Goal: Task Accomplishment & Management: Complete application form

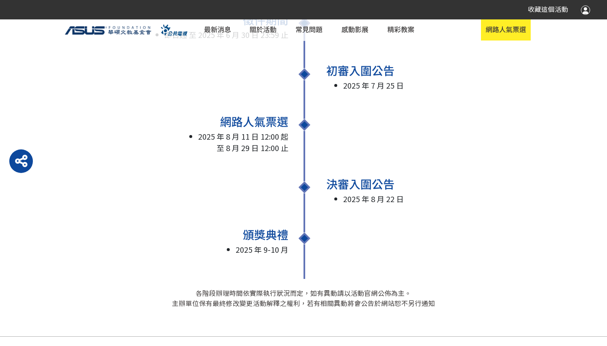
scroll to position [713, 0]
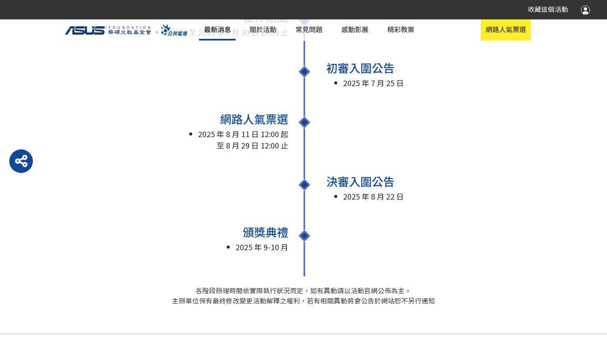
click at [214, 24] on link "最新消息" at bounding box center [217, 29] width 36 height 21
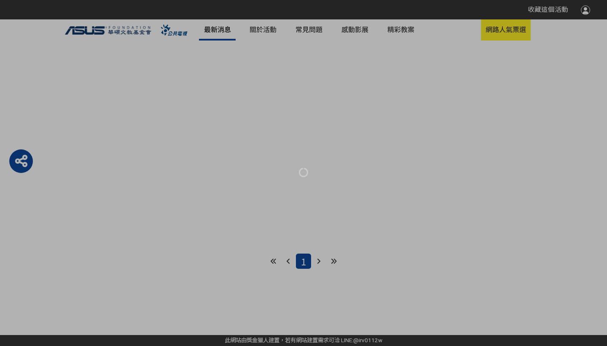
scroll to position [401, 0]
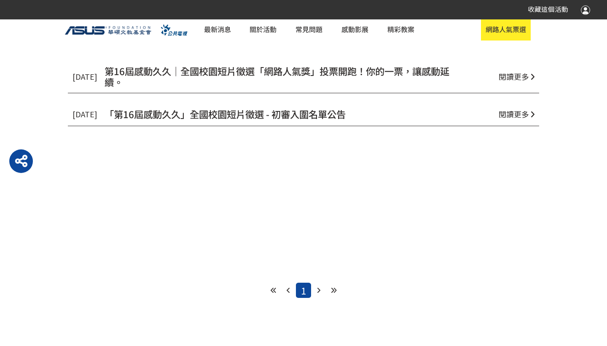
click at [378, 65] on span "第16屆感動久久｜全國校園短片徵選「網路人氣獎」投票開跑！你的一票，讓感動延續。" at bounding box center [277, 76] width 345 height 25
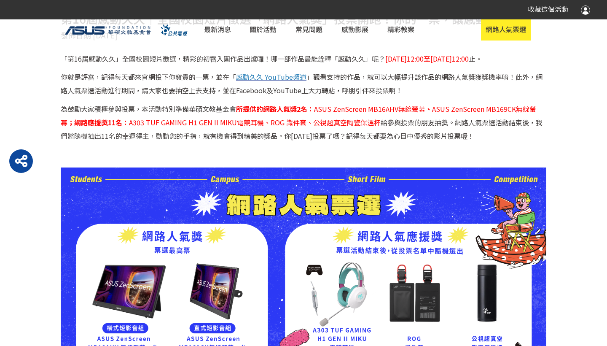
scroll to position [413, 0]
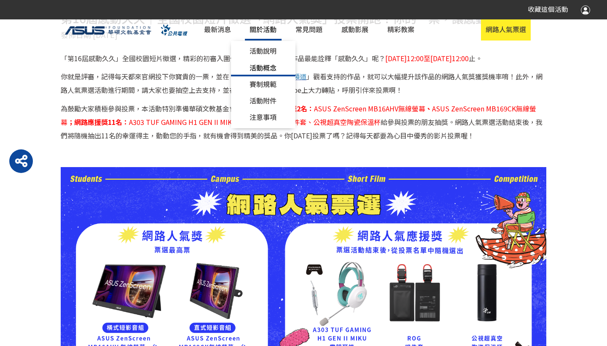
click at [284, 73] on link "活動概念" at bounding box center [263, 68] width 65 height 16
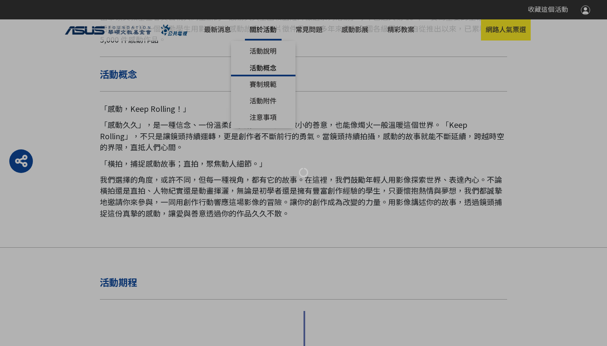
scroll to position [374, 0]
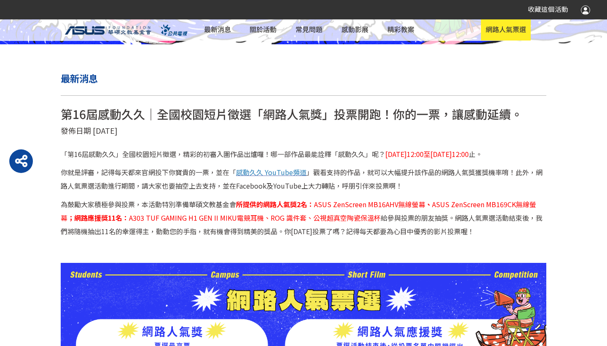
scroll to position [318, 0]
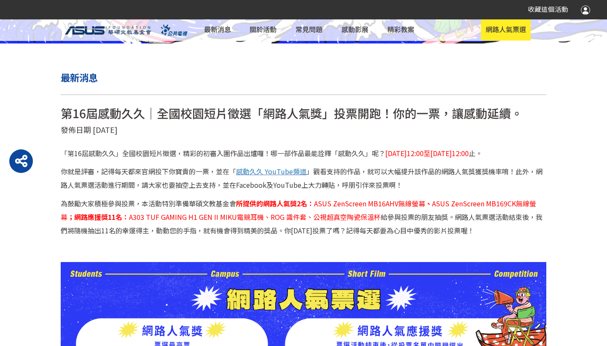
click at [289, 167] on span "感動久久 YouTube頻道" at bounding box center [271, 171] width 70 height 10
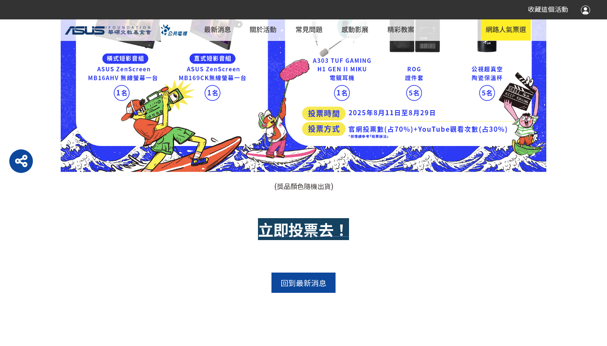
scroll to position [681, 0]
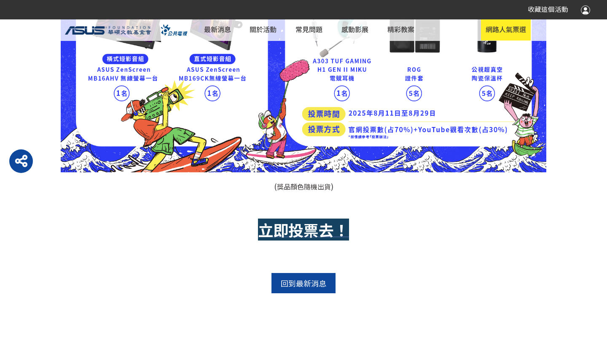
click at [308, 224] on strong "立即投票去！" at bounding box center [303, 229] width 91 height 22
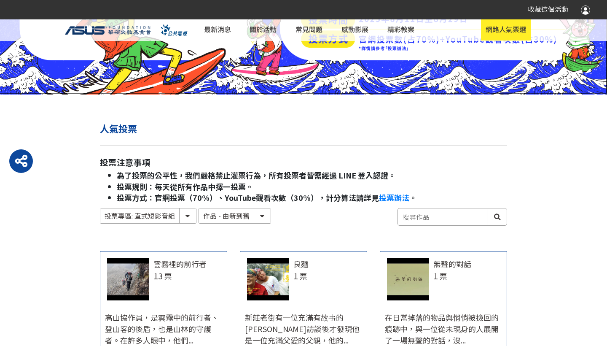
scroll to position [308, 0]
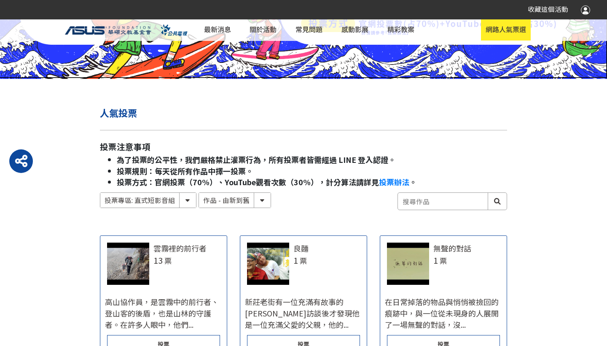
select select "185122:185341:13161"
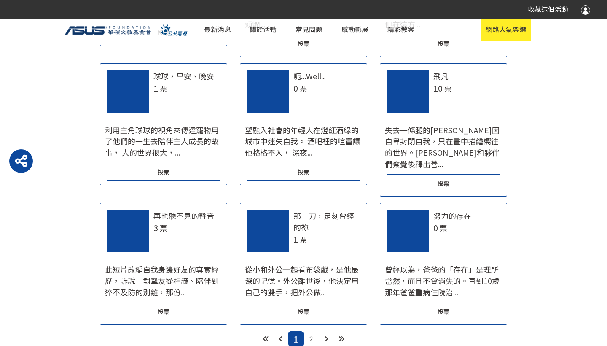
scroll to position [887, 0]
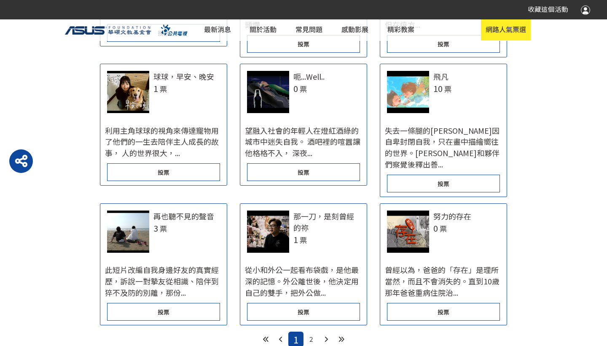
click at [312, 334] on span "2" at bounding box center [312, 339] width 4 height 10
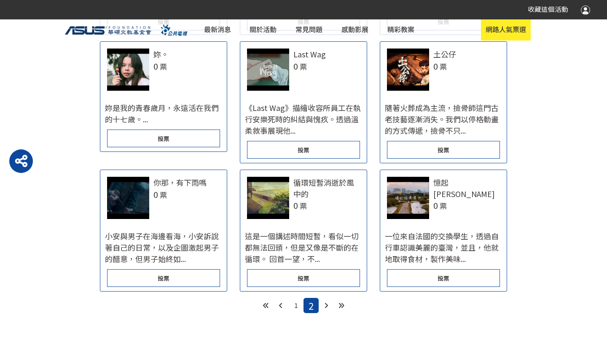
click at [181, 274] on div "投票" at bounding box center [163, 278] width 113 height 18
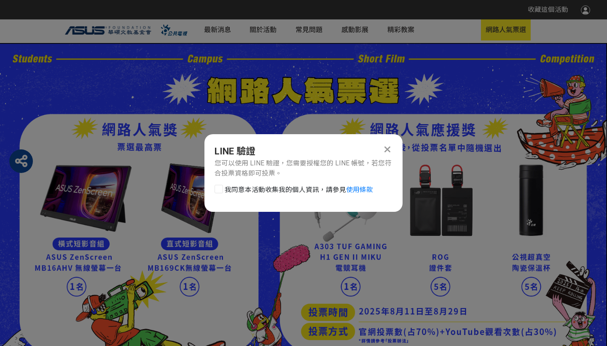
click at [292, 187] on span "我同意本活動收集我的個人資訊，請參見 使用條款" at bounding box center [299, 190] width 148 height 10
click at [221, 187] on input "我同意本活動收集我的個人資訊，請參見 使用條款" at bounding box center [217, 189] width 5 height 5
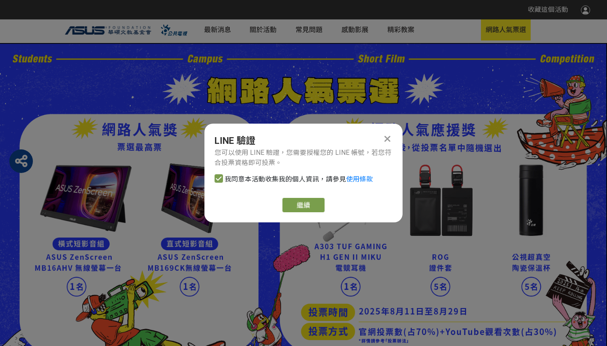
checkbox input "false"
click at [298, 203] on link "繼續" at bounding box center [304, 205] width 42 height 14
click at [301, 200] on link "繼續" at bounding box center [304, 205] width 42 height 14
click at [387, 136] on icon at bounding box center [388, 138] width 6 height 9
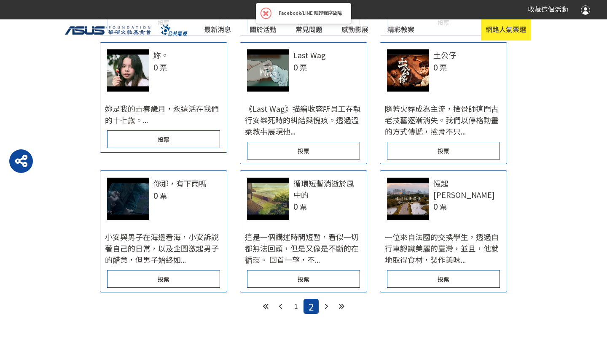
scroll to position [887, 0]
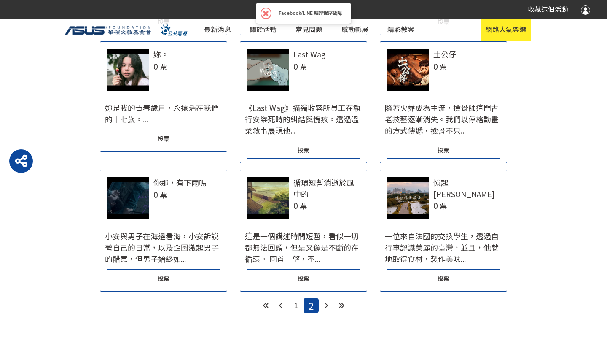
click at [194, 269] on div "投票" at bounding box center [163, 278] width 113 height 18
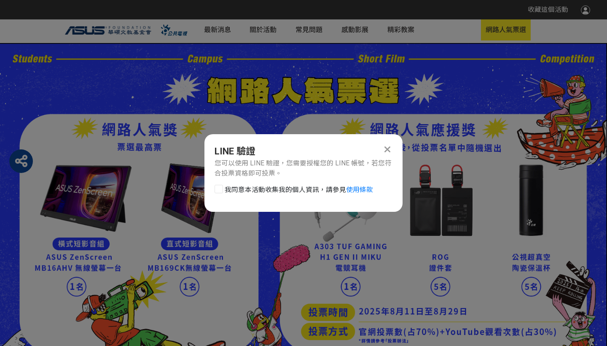
scroll to position [0, 0]
click at [239, 192] on span "我同意本活動收集我的個人資訊，請參見 使用條款" at bounding box center [299, 190] width 148 height 10
click at [221, 192] on input "我同意本活動收集我的個人資訊，請參見 使用條款" at bounding box center [217, 189] width 5 height 5
checkbox input "false"
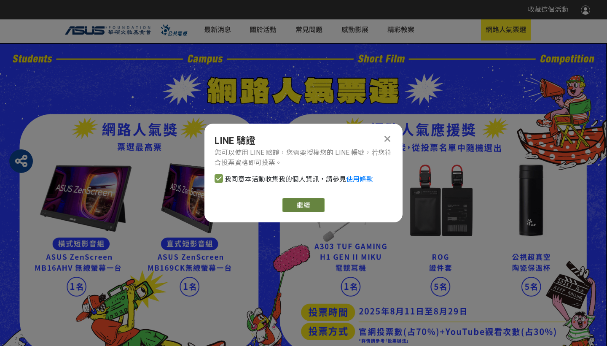
click at [321, 202] on link "繼續" at bounding box center [304, 205] width 42 height 14
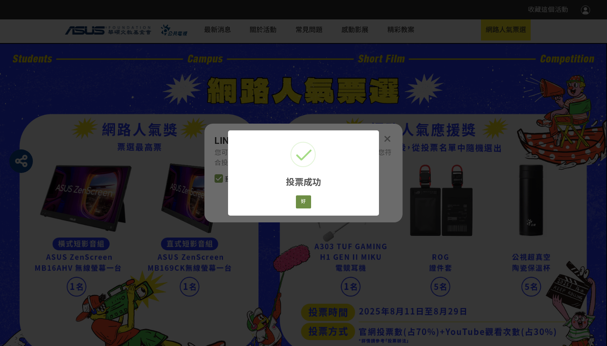
click at [302, 202] on button "好" at bounding box center [303, 201] width 15 height 13
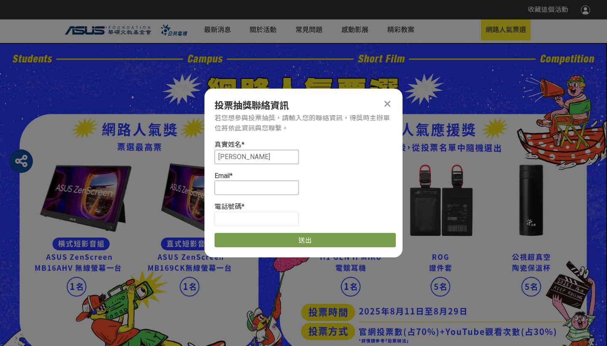
type input "張嘉哲"
type input "qaz56564466tw@gmail.com"
type input "0975208563"
click at [266, 184] on input "qaz56564466tw@gmail.com" at bounding box center [257, 188] width 84 height 14
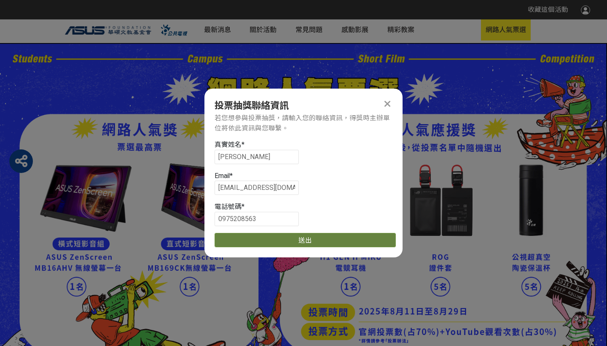
click at [305, 237] on button "送出" at bounding box center [305, 240] width 181 height 14
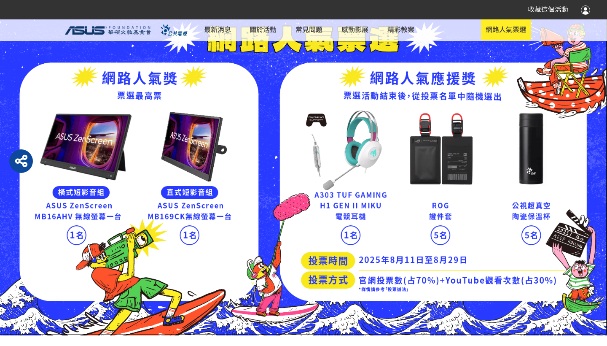
scroll to position [54, 0]
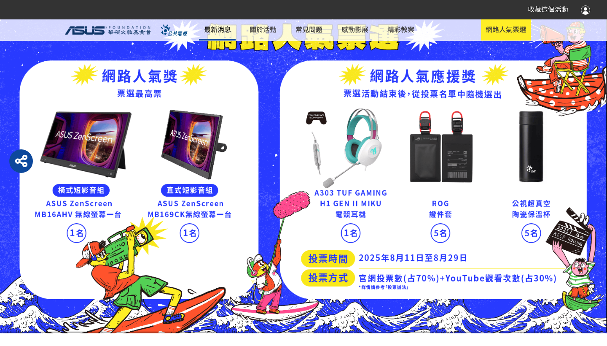
click at [220, 31] on link "最新消息" at bounding box center [217, 29] width 36 height 21
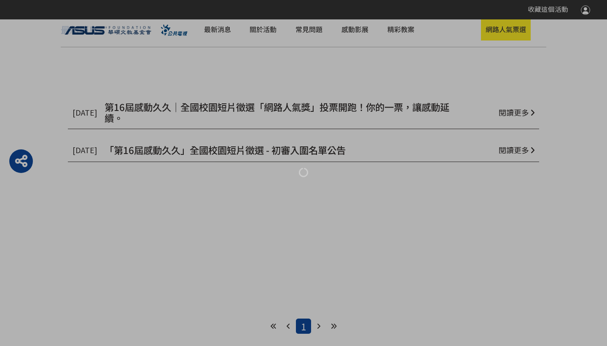
scroll to position [366, 0]
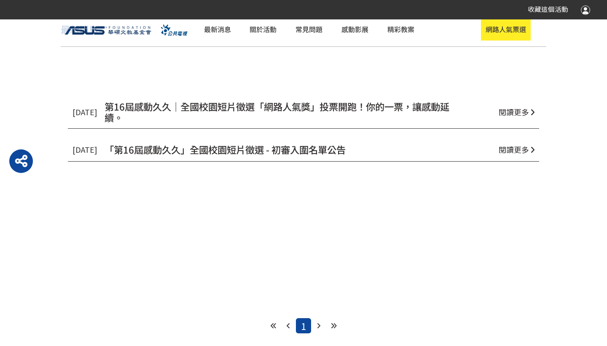
click at [271, 103] on span "第16屆感動久久｜全國校園短片徵選「網路人氣獎」投票開跑！你的一票，讓感動延續。" at bounding box center [277, 112] width 345 height 25
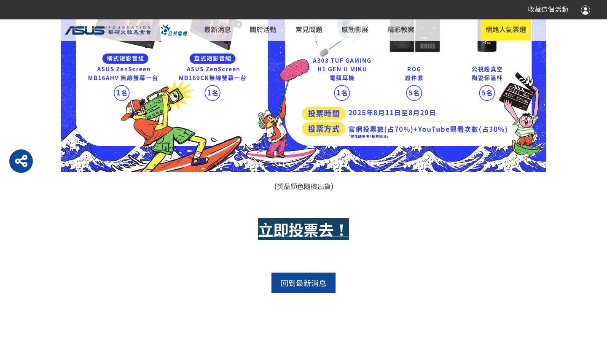
scroll to position [681, 0]
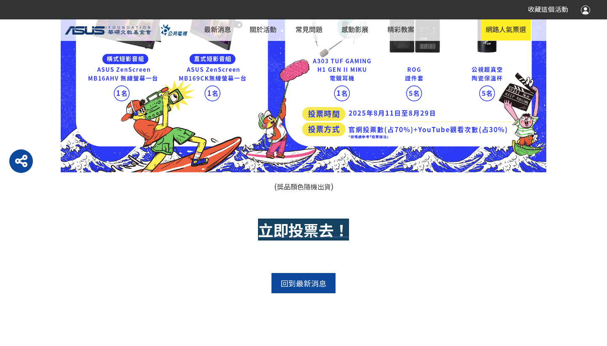
click at [332, 222] on strong "立即投票去！" at bounding box center [303, 229] width 91 height 22
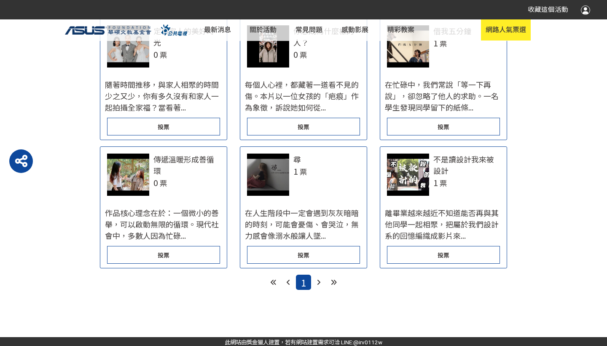
scroll to position [321, 0]
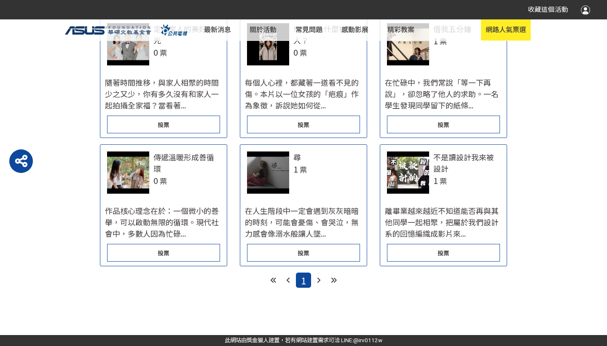
select select "185122:185341:13161"
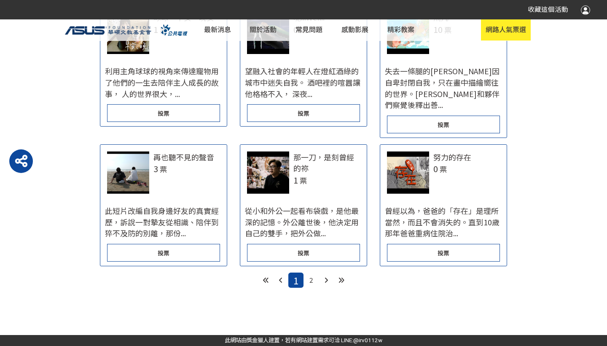
scroll to position [887, 0]
click at [310, 285] on span "2" at bounding box center [312, 280] width 4 height 10
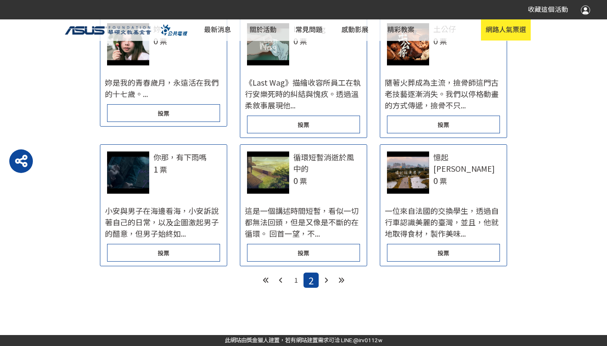
click at [188, 262] on div "投票" at bounding box center [163, 253] width 113 height 18
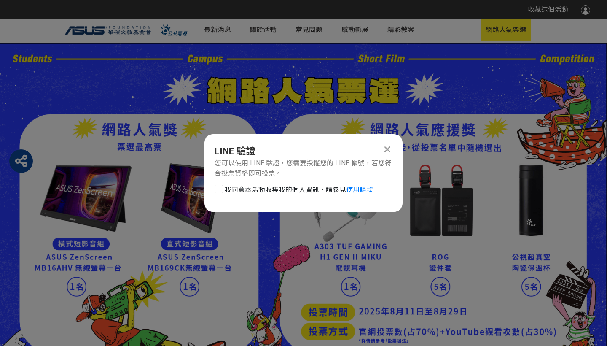
click at [324, 185] on span "我同意本活動收集我的個人資訊，請參見 使用條款" at bounding box center [299, 190] width 148 height 10
click at [221, 187] on input "我同意本活動收集我的個人資訊，請參見 使用條款" at bounding box center [217, 189] width 5 height 5
checkbox input "false"
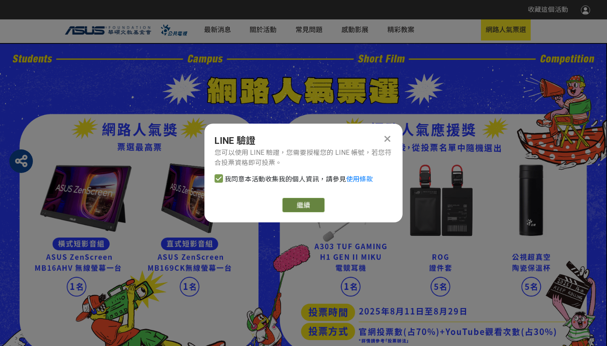
click at [310, 199] on button "繼續" at bounding box center [304, 205] width 42 height 14
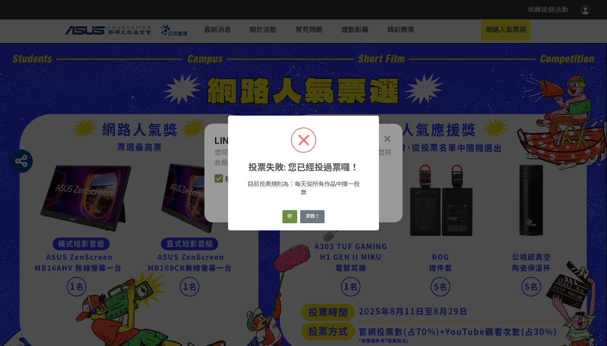
click at [286, 222] on button "好" at bounding box center [290, 216] width 15 height 13
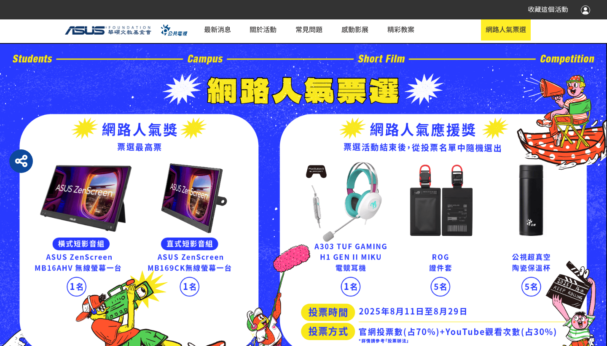
scroll to position [887, 0]
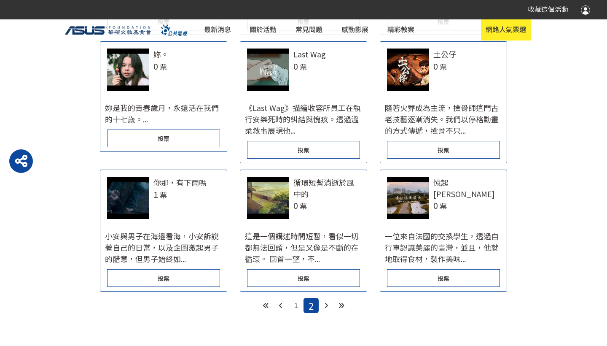
click at [178, 191] on div "你那，有下雨嗎 1 票" at bounding box center [187, 189] width 67 height 24
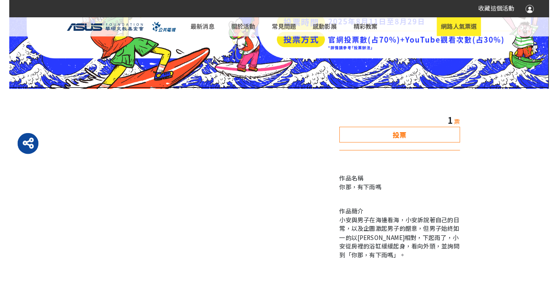
scroll to position [287, 0]
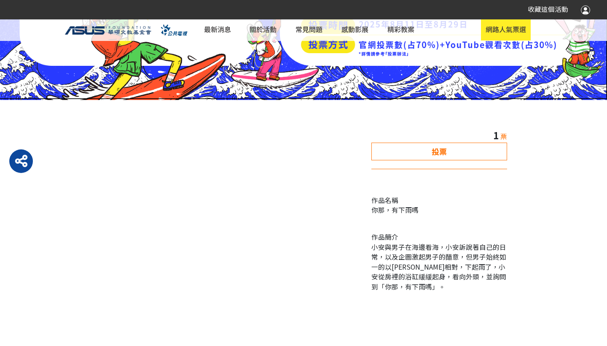
click at [22, 165] on icon "button" at bounding box center [21, 161] width 12 height 14
click at [50, 205] on main "1 票 投票 作品名稱 你那，有下雨嗎 作品簡介 小安與男子在海邊看海，小安訴說著自己的日常，以及企圖激起男子的醋意，但男子始終如一的以沈默相對，下起雨了，小…" at bounding box center [303, 32] width 607 height 552
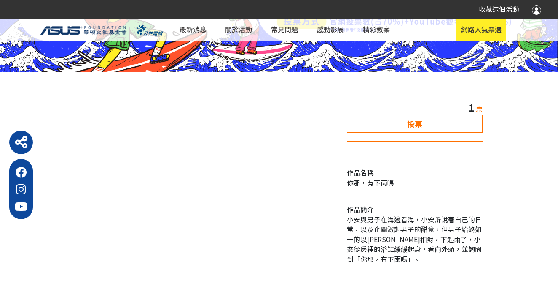
click at [80, 31] on img at bounding box center [83, 30] width 87 height 8
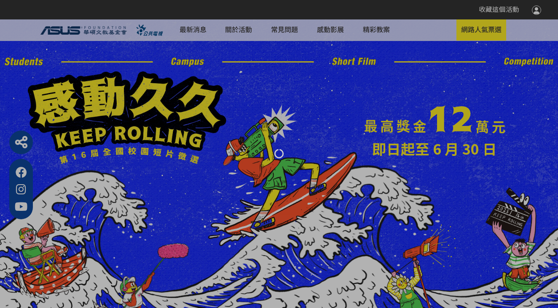
click at [194, 28] on div at bounding box center [279, 154] width 558 height 308
click at [192, 30] on div at bounding box center [279, 154] width 558 height 308
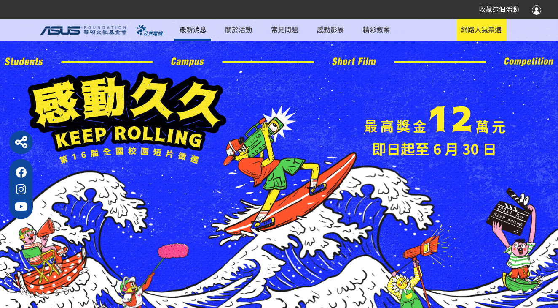
click at [202, 35] on link "最新消息" at bounding box center [193, 29] width 36 height 21
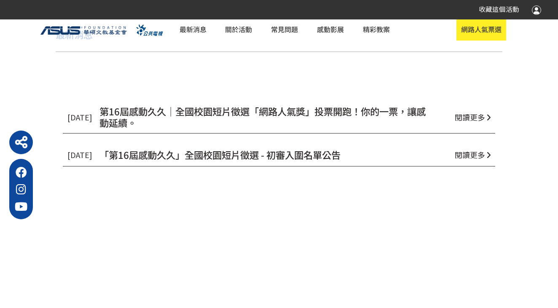
scroll to position [317, 0]
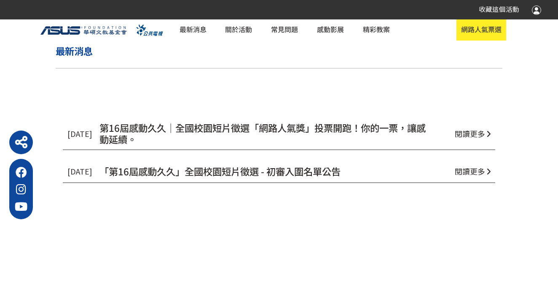
click at [237, 135] on span "第16屆感動久久｜全國校園短片徵選「網路人氣獎」投票開跑！你的一票，讓感動延續。" at bounding box center [263, 133] width 326 height 25
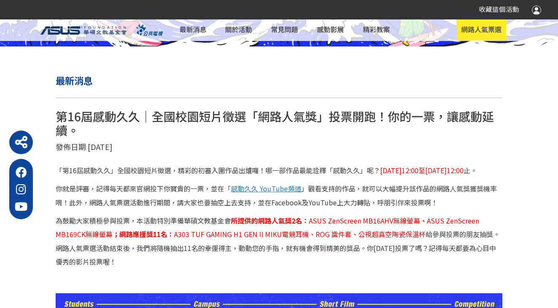
scroll to position [287, 0]
click at [271, 193] on span "感動久久 YouTube頻道" at bounding box center [266, 188] width 70 height 10
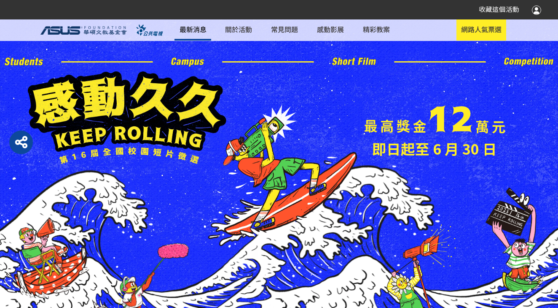
click at [195, 34] on link "最新消息" at bounding box center [193, 29] width 36 height 21
click at [193, 26] on link "最新消息" at bounding box center [193, 29] width 36 height 21
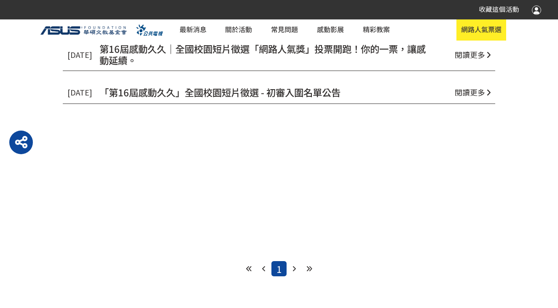
scroll to position [279, 0]
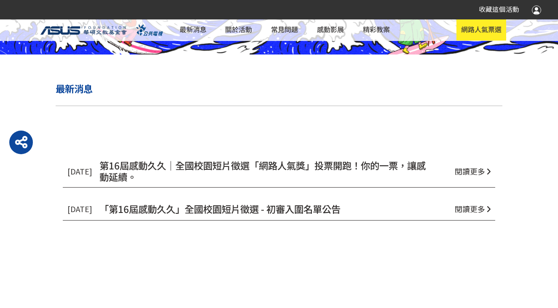
click at [331, 172] on span "第16屆感動久久｜全國校園短片徵選「網路人氣獎」投票開跑！你的一票，讓感動延續。" at bounding box center [263, 170] width 326 height 25
